Goal: Transaction & Acquisition: Purchase product/service

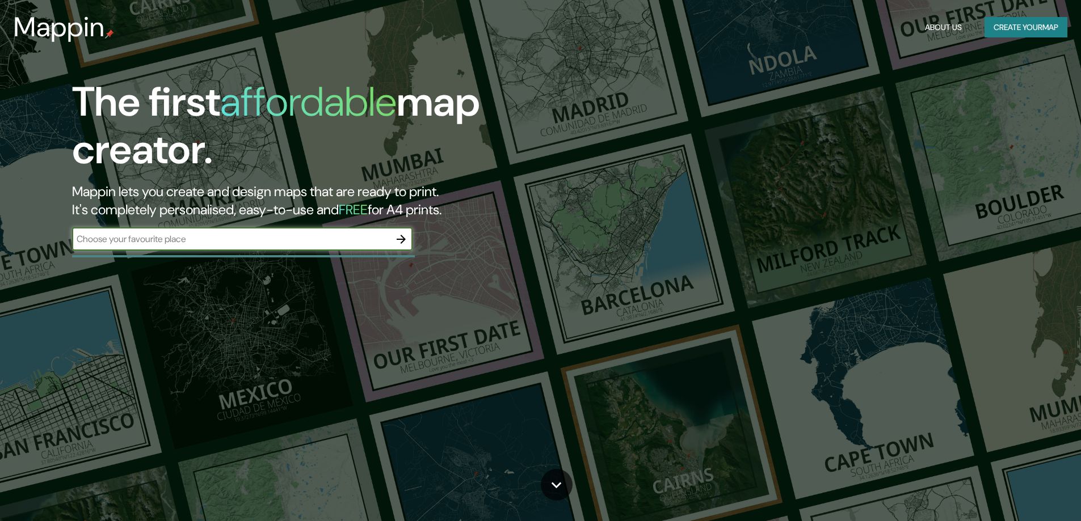
click at [170, 234] on input "text" at bounding box center [231, 239] width 318 height 13
type input "ь"
type input "moscow"
click at [398, 235] on icon "button" at bounding box center [401, 240] width 14 height 14
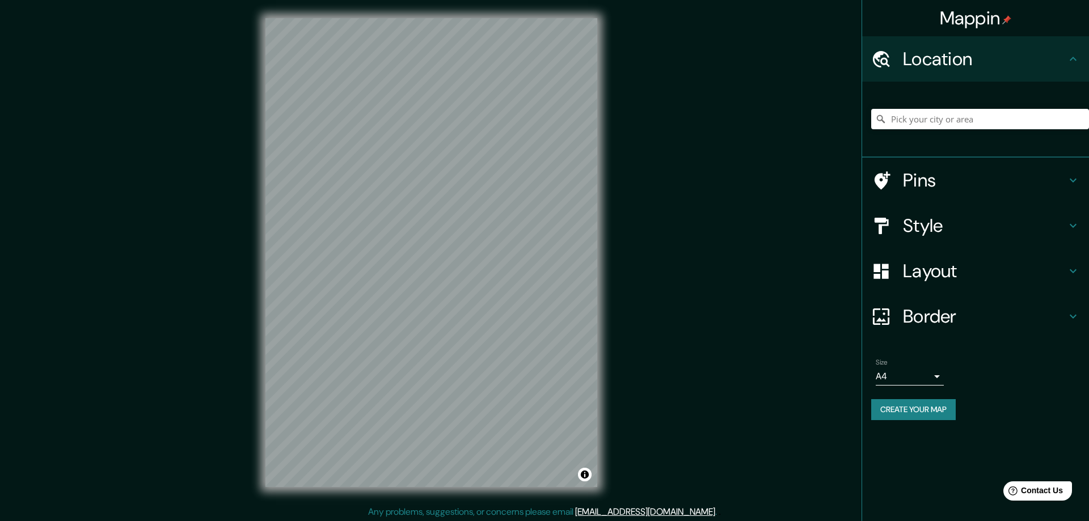
click at [920, 379] on body "Mappin Location Pins Style Layout Border Choose a border. Hint : you can make l…" at bounding box center [544, 260] width 1089 height 521
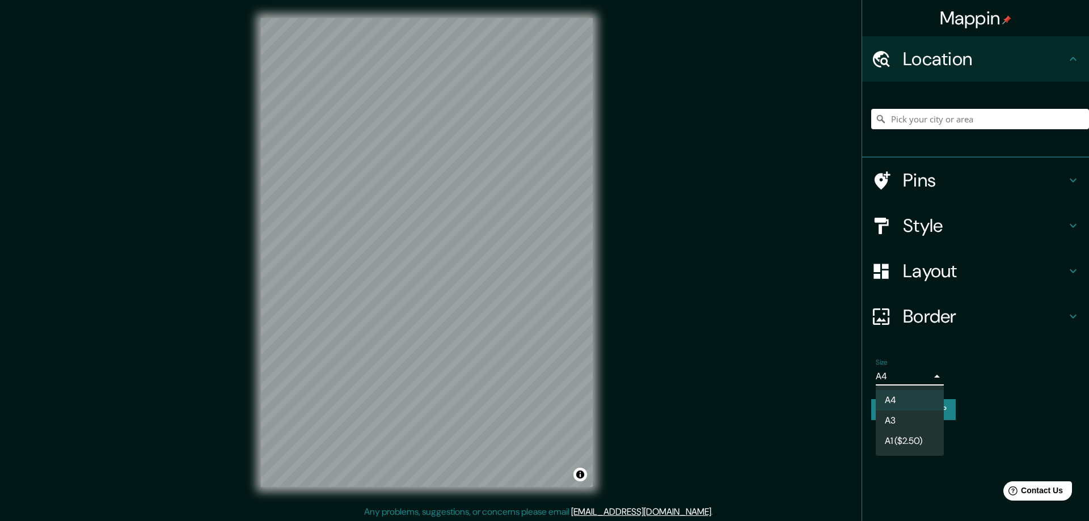
click at [924, 419] on li "A3" at bounding box center [910, 421] width 68 height 20
type input "a4"
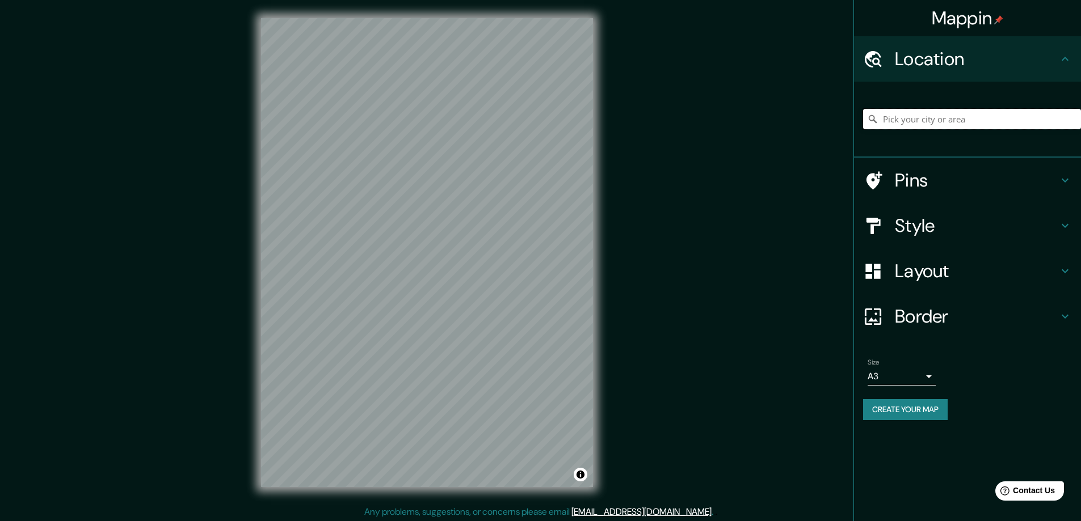
click at [922, 118] on input "Pick your city or area" at bounding box center [972, 119] width 218 height 20
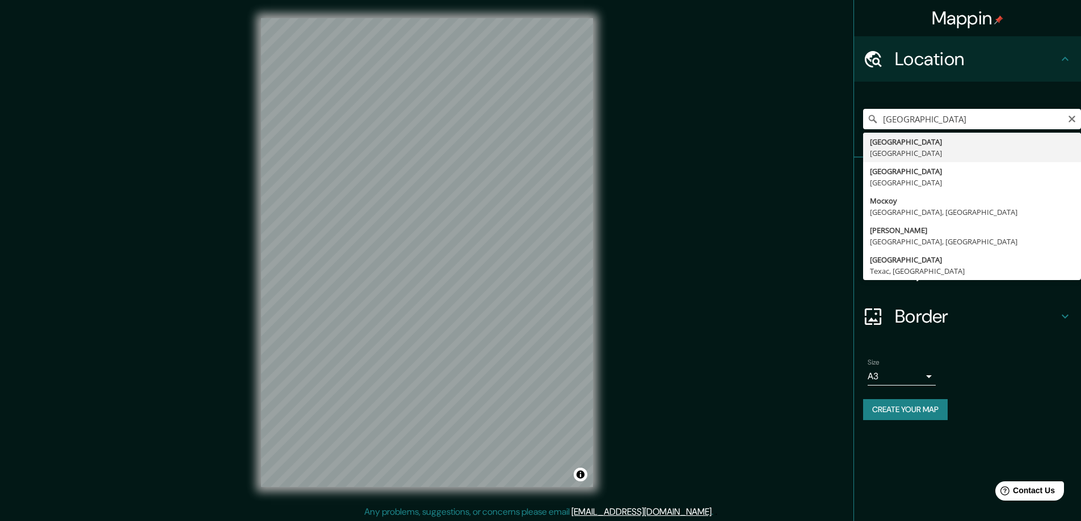
type input "Москва, Россия"
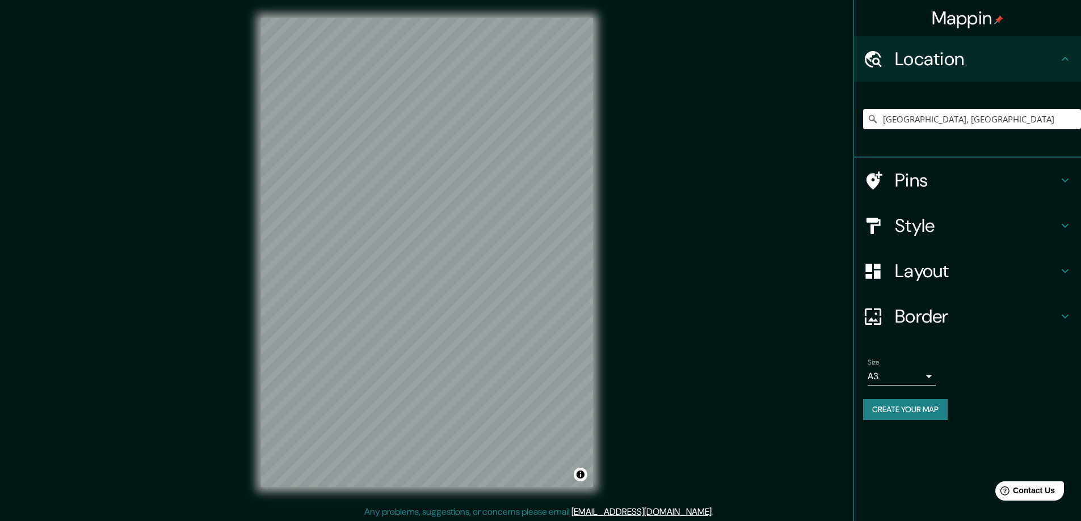
click at [916, 405] on button "Create your map" at bounding box center [905, 409] width 85 height 21
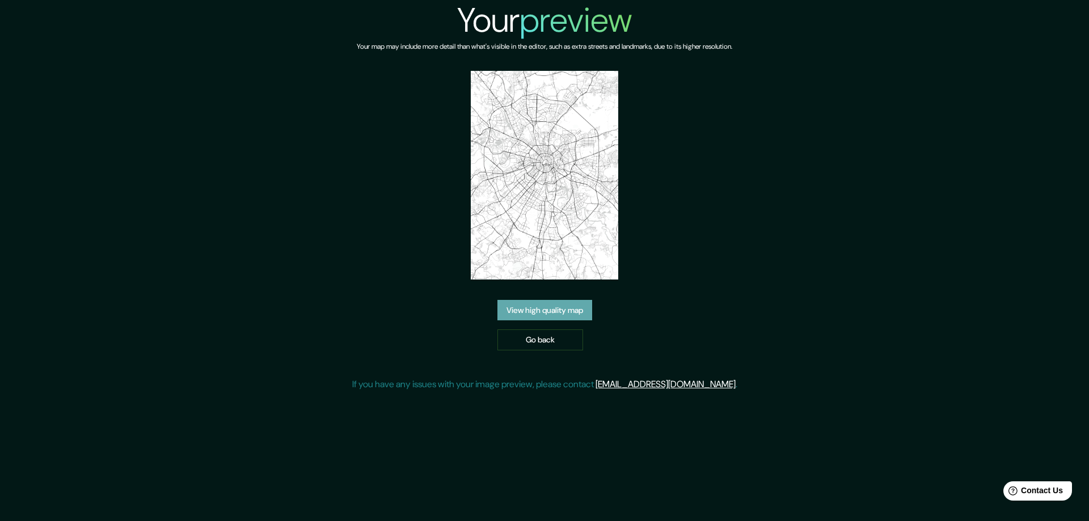
click at [570, 312] on link "View high quality map" at bounding box center [545, 310] width 95 height 21
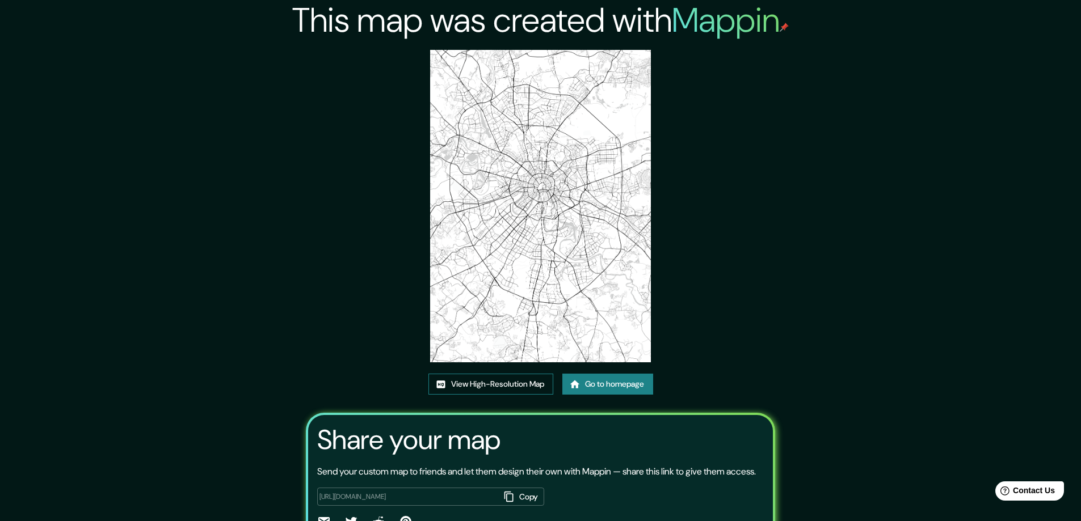
click at [492, 385] on link "View High-Resolution Map" at bounding box center [490, 384] width 125 height 21
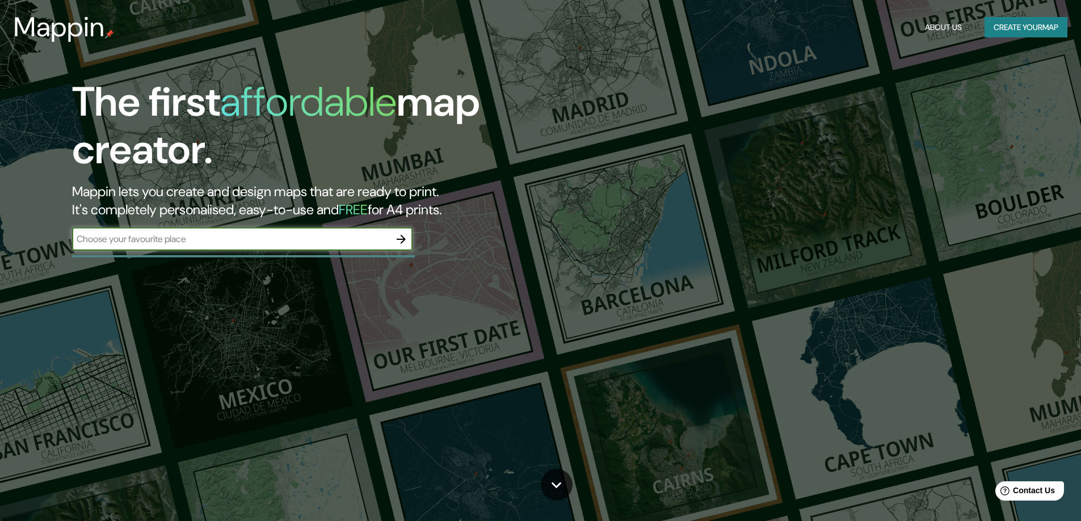
click at [276, 234] on input "text" at bounding box center [231, 239] width 318 height 13
type input "moscow"
click at [402, 238] on icon "button" at bounding box center [401, 240] width 14 height 14
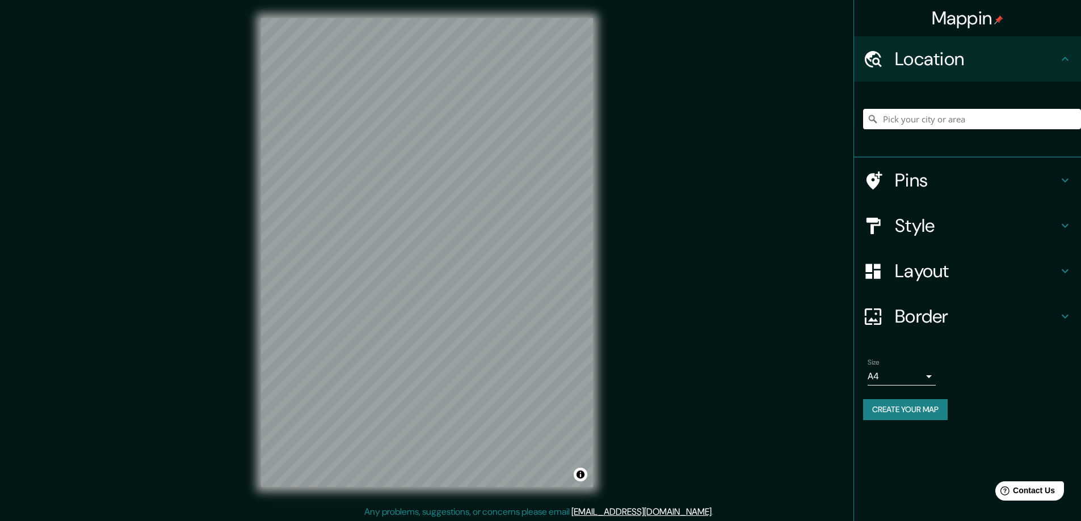
click at [927, 178] on h4 "Pins" at bounding box center [976, 180] width 163 height 23
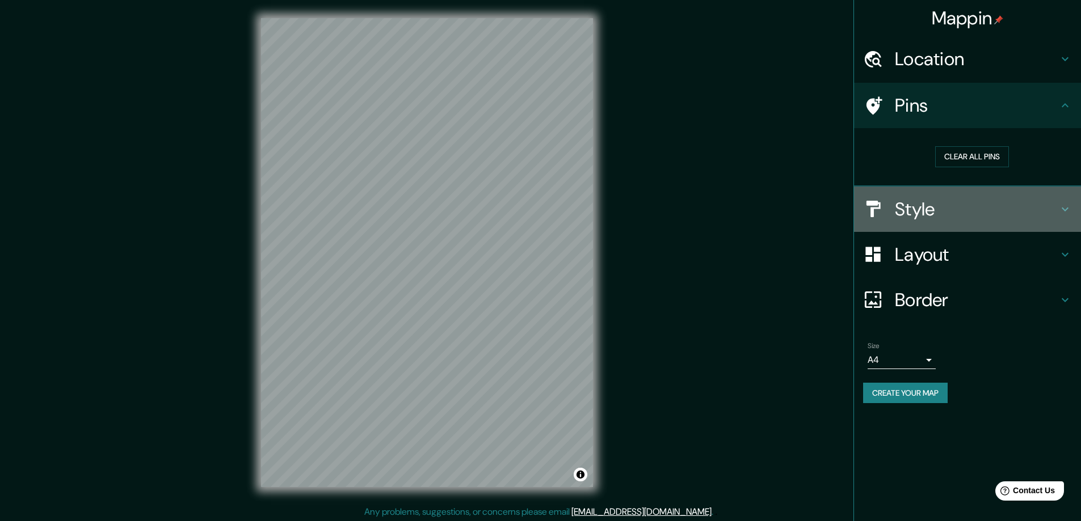
click at [908, 207] on h4 "Style" at bounding box center [976, 209] width 163 height 23
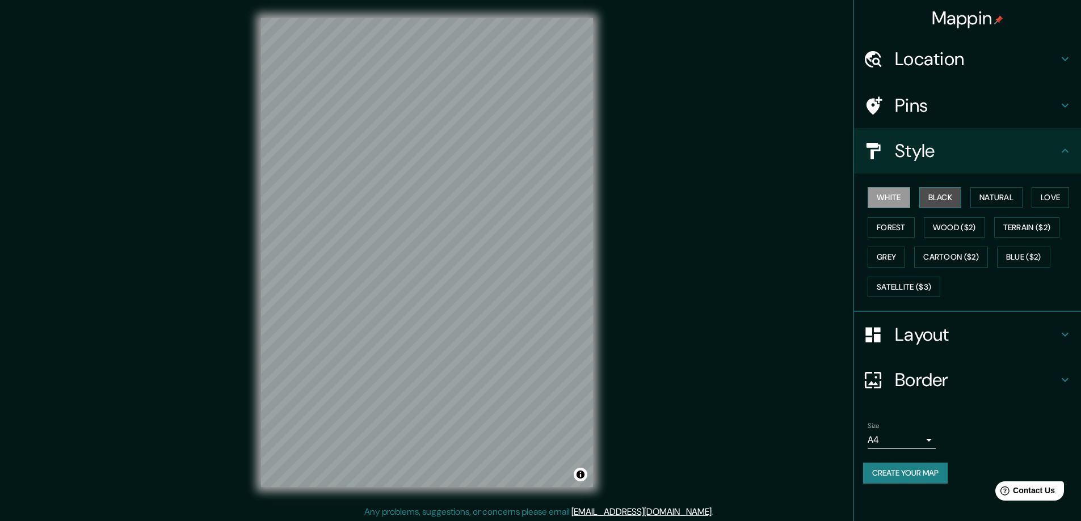
click at [935, 198] on button "Black" at bounding box center [940, 197] width 43 height 21
click at [979, 196] on button "Natural" at bounding box center [996, 197] width 52 height 21
click at [1047, 197] on button "Love" at bounding box center [1049, 197] width 37 height 21
click at [924, 222] on div "White Black Natural Love Forest Wood ($2) Terrain ($2) Grey Cartoon ($2) Blue (…" at bounding box center [972, 242] width 218 height 119
click at [910, 227] on button "Forest" at bounding box center [890, 227] width 47 height 21
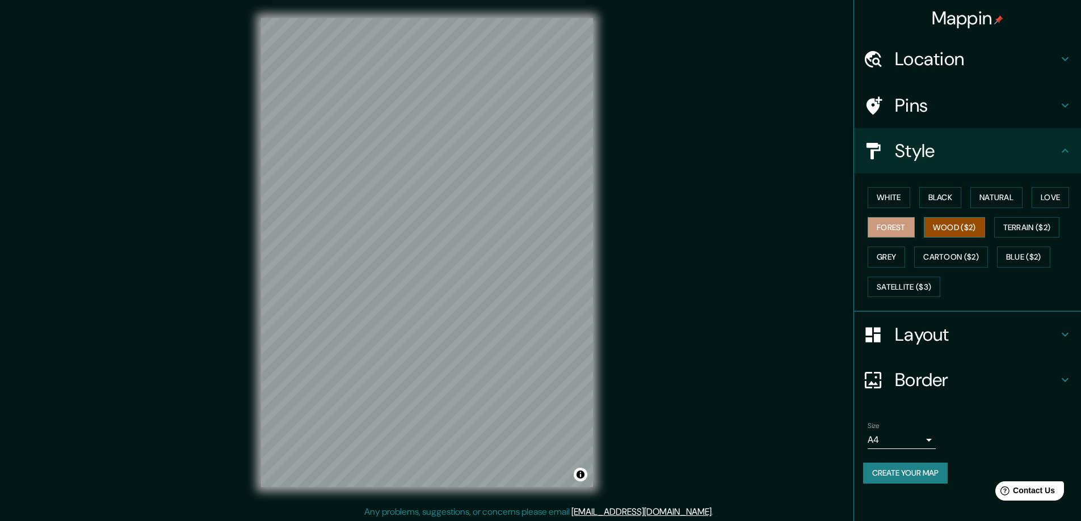
click at [945, 227] on button "Wood ($2)" at bounding box center [954, 227] width 61 height 21
click at [959, 264] on button "Cartoon ($2)" at bounding box center [951, 257] width 74 height 21
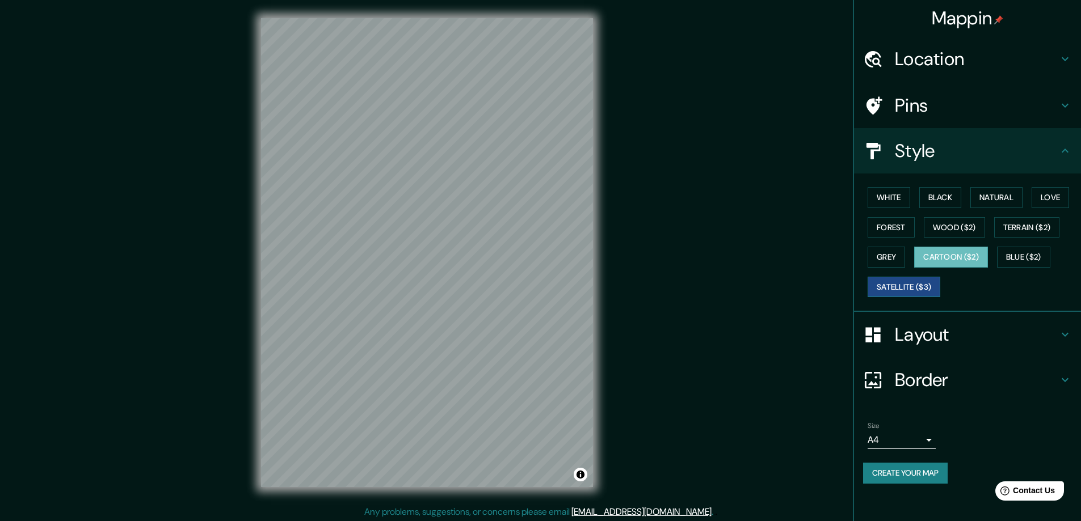
click at [935, 281] on button "Satellite ($3)" at bounding box center [903, 287] width 73 height 21
click at [891, 256] on button "Grey" at bounding box center [885, 257] width 37 height 21
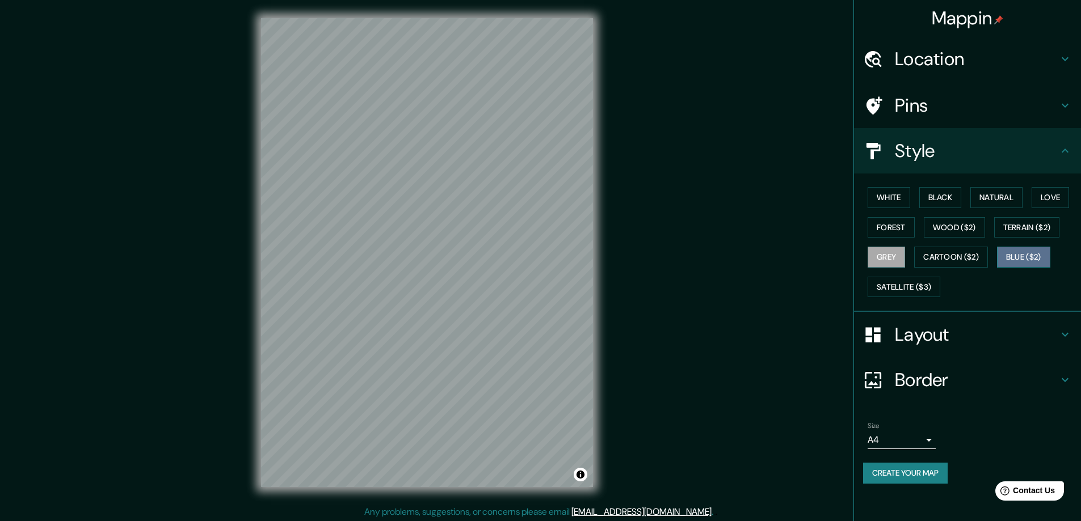
click at [1019, 257] on button "Blue ($2)" at bounding box center [1023, 257] width 53 height 21
click at [893, 196] on button "White" at bounding box center [888, 197] width 43 height 21
click at [896, 258] on button "Grey" at bounding box center [885, 257] width 37 height 21
